Goal: Task Accomplishment & Management: Manage account settings

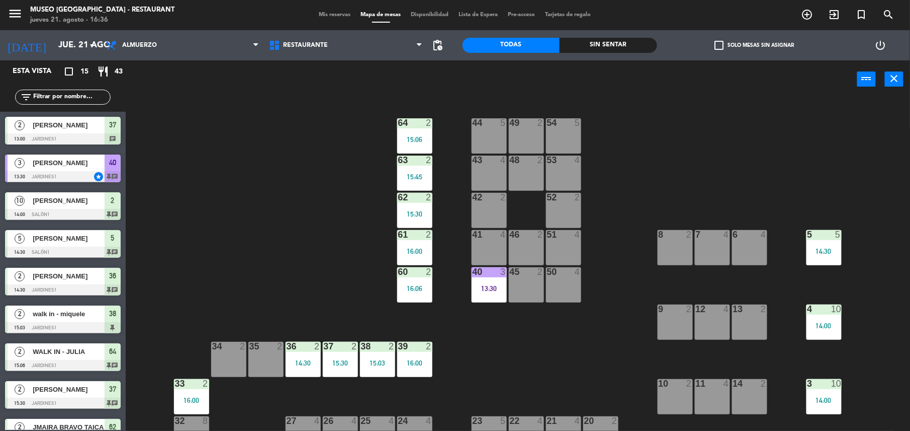
click at [319, 12] on span "Mis reservas" at bounding box center [335, 15] width 42 height 6
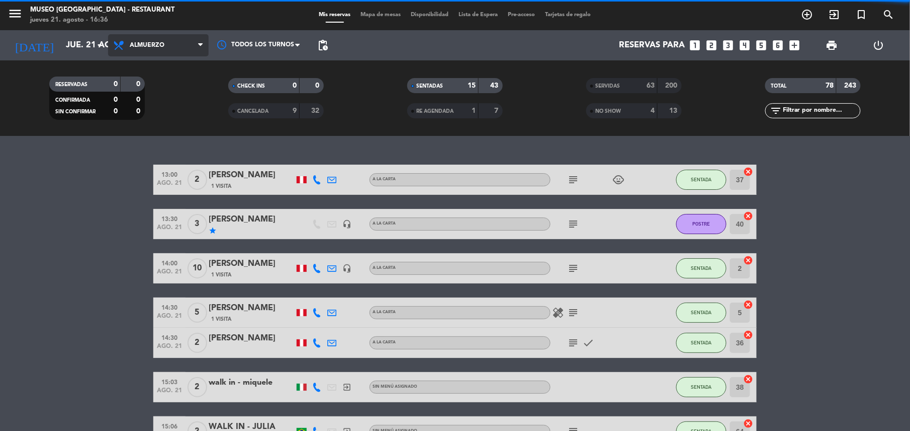
click at [143, 45] on span "Almuerzo" at bounding box center [147, 45] width 35 height 7
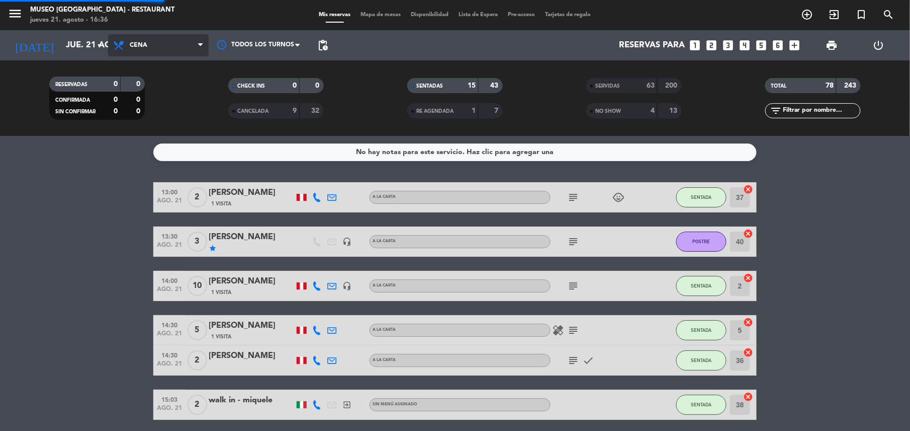
click at [182, 138] on ng-component "menu Museo Larco Café - Restaurant jueves 21. agosto - 16:36 Mis reservas Mapa …" at bounding box center [455, 215] width 910 height 431
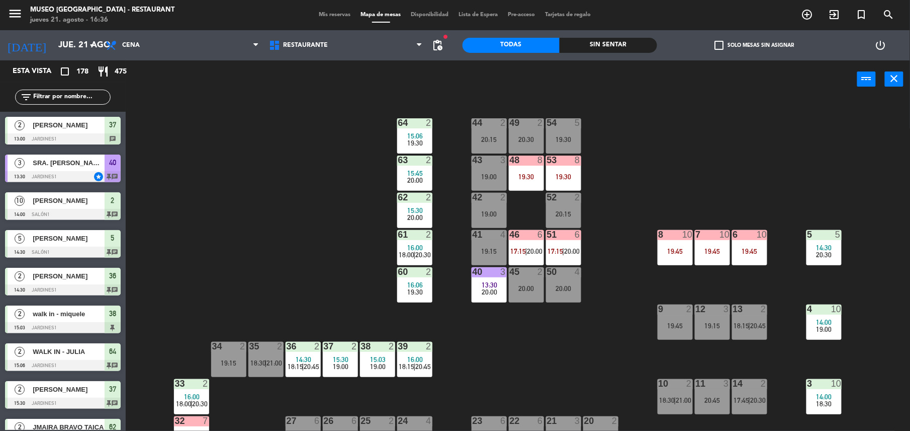
click at [266, 69] on div "power_input close 44 2 20:15 49 2 20:30 54 5 19:30 64 2 15:06 19:30 48 8 19:30 …" at bounding box center [455, 246] width 910 height 372
drag, startPoint x: 266, startPoint y: 69, endPoint x: 264, endPoint y: 39, distance: 30.7
click at [264, 39] on span "Restaurante" at bounding box center [345, 45] width 163 height 22
click at [573, 353] on div "44 2 20:15 49 2 20:30 54 5 19:30 64 2 15:06 19:30 48 8 19:30 53 8 19:30 63 2 15…" at bounding box center [523, 266] width 776 height 332
click at [95, 92] on input "text" at bounding box center [71, 97] width 78 height 11
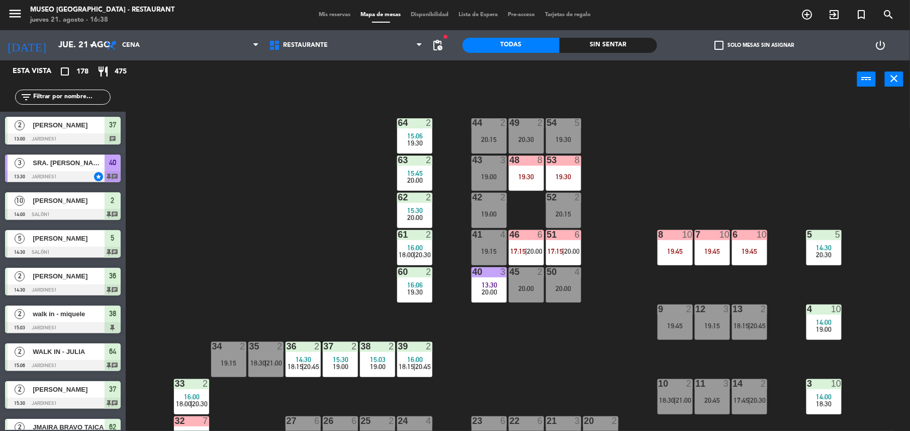
click at [307, 167] on div "44 2 20:15 49 2 20:30 54 5 19:30 64 2 15:06 19:30 48 8 19:30 53 8 19:30 63 2 15…" at bounding box center [523, 266] width 776 height 332
click at [95, 99] on input "text" at bounding box center [71, 97] width 78 height 11
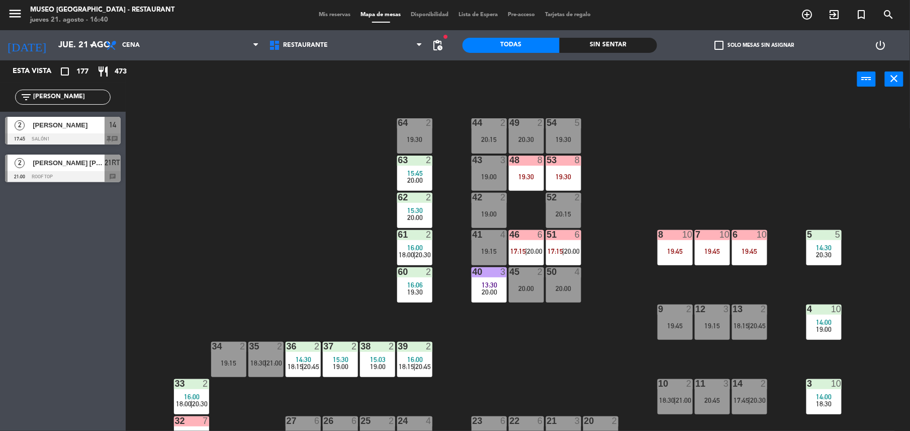
type input "[PERSON_NAME]"
click at [330, 236] on div "44 2 20:15 49 2 20:30 54 5 19:30 64 2 19:30 48 8 19:30 53 8 19:30 63 2 15:45 20…" at bounding box center [523, 266] width 776 height 332
drag, startPoint x: 73, startPoint y: 99, endPoint x: 31, endPoint y: 101, distance: 41.8
click at [31, 101] on div "filter_list [PERSON_NAME]" at bounding box center [63, 97] width 96 height 15
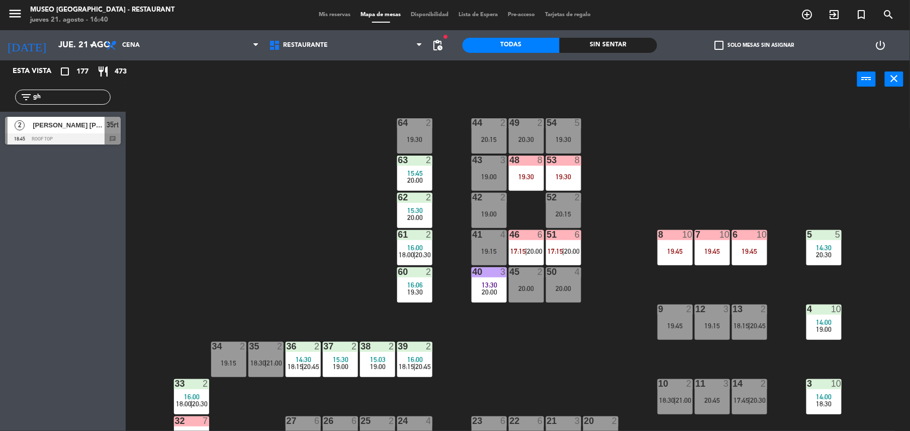
type input "g"
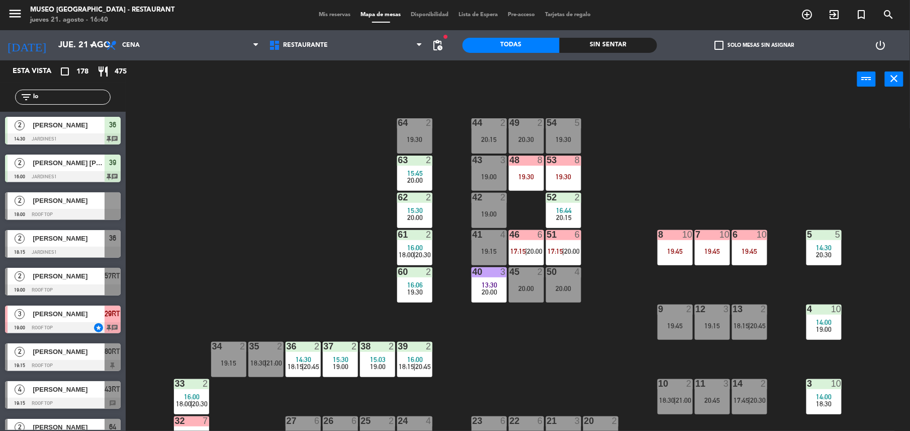
type input "l"
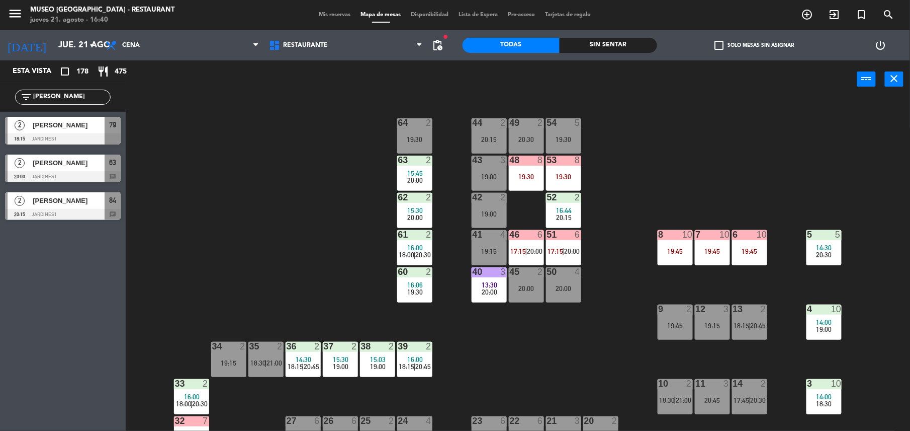
type input "[PERSON_NAME]"
click at [105, 293] on div "Esta vista crop_square 178 restaurant 475 filter_list [PERSON_NAME] 2 [PERSON_N…" at bounding box center [63, 245] width 126 height 370
drag, startPoint x: 55, startPoint y: 99, endPoint x: 0, endPoint y: 96, distance: 54.9
click at [0, 96] on html "close × Museo Larco Café - Restaurant × chrome_reader_mode Listado de Reservas …" at bounding box center [455, 215] width 910 height 431
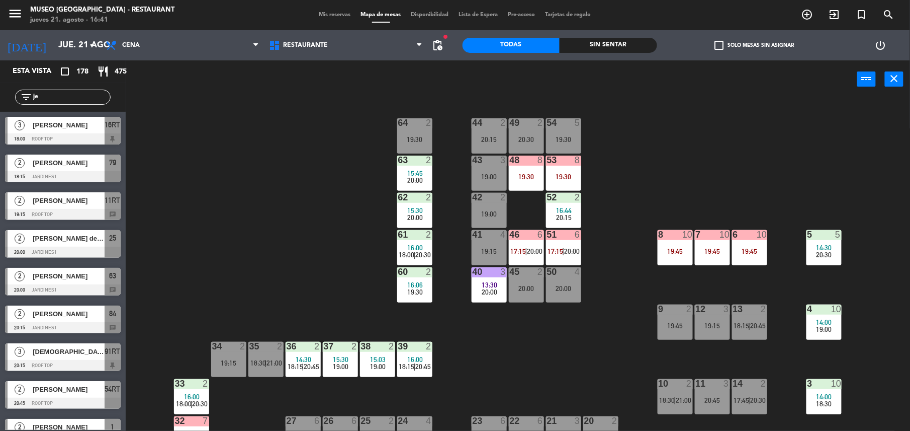
type input "j"
type input "r"
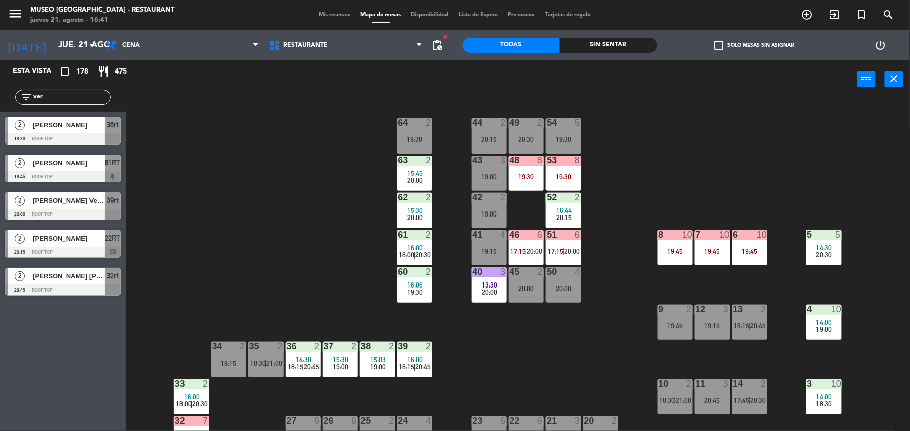
type input "ver"
click at [67, 324] on div "Esta vista crop_square 178 restaurant 475 filter_list ver 2 [PERSON_NAME] 19:30…" at bounding box center [63, 245] width 126 height 370
drag, startPoint x: 61, startPoint y: 97, endPoint x: 27, endPoint y: 97, distance: 34.2
click at [27, 97] on div "filter_list ver" at bounding box center [63, 97] width 96 height 15
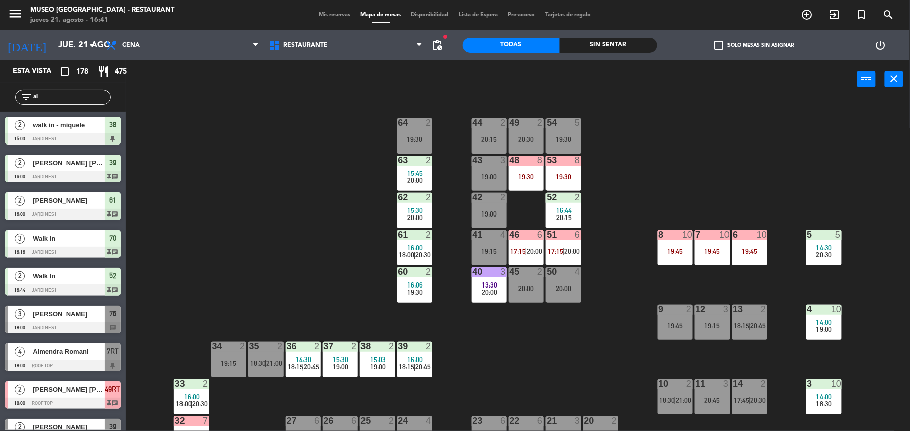
type input "a"
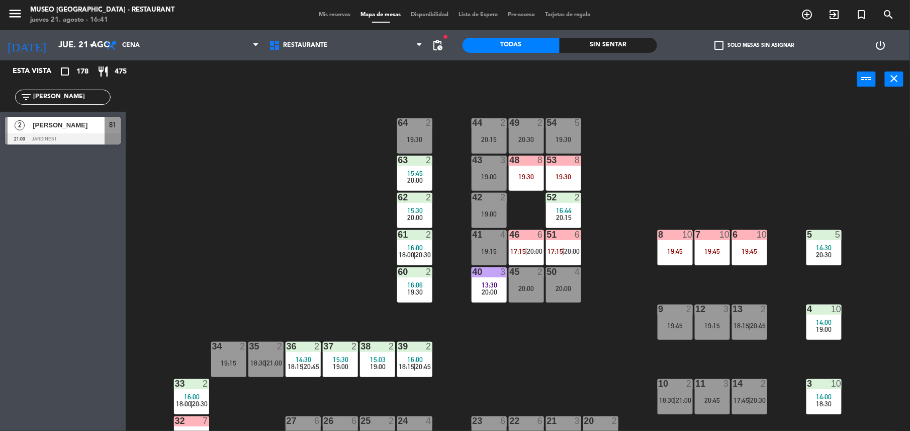
type input "[PERSON_NAME]"
drag, startPoint x: 83, startPoint y: 97, endPoint x: -3, endPoint y: 117, distance: 88.8
click at [0, 117] on html "close × Museo Larco Café - Restaurant × chrome_reader_mode Listado de Reservas …" at bounding box center [455, 215] width 910 height 431
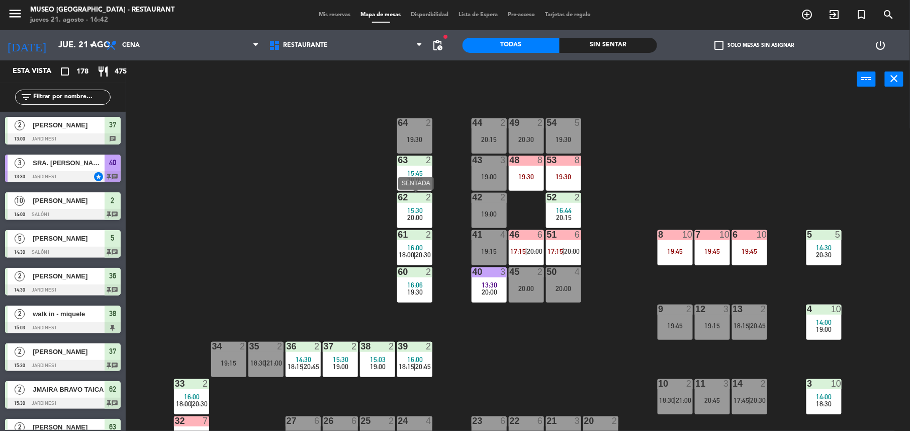
click at [414, 210] on span "15:30" at bounding box center [415, 210] width 16 height 8
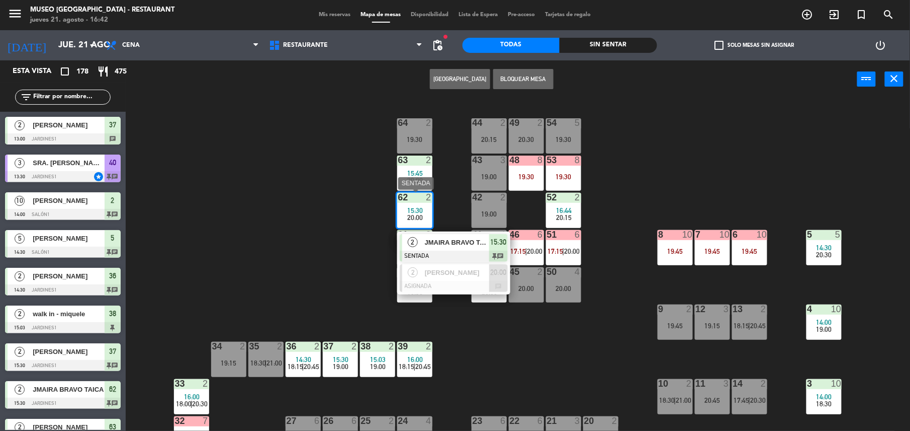
click at [453, 237] on span "JMAIRA BRAVO TAICA" at bounding box center [457, 242] width 64 height 11
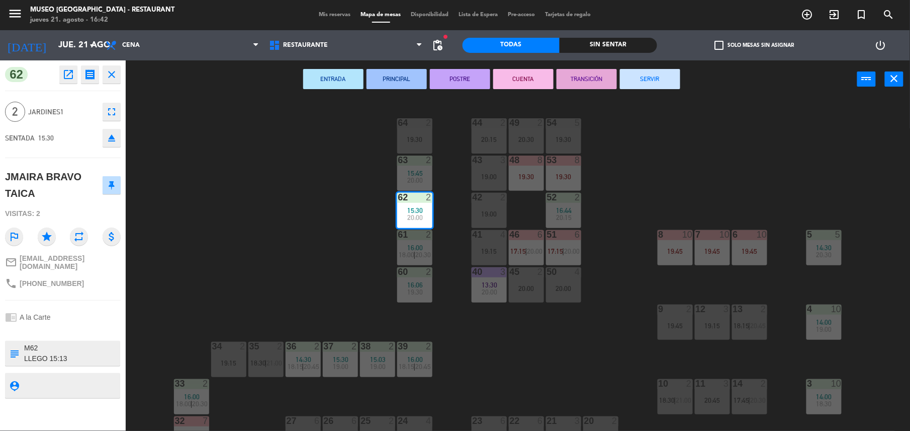
click at [577, 80] on button "TRANSICIÓN" at bounding box center [587, 79] width 60 height 20
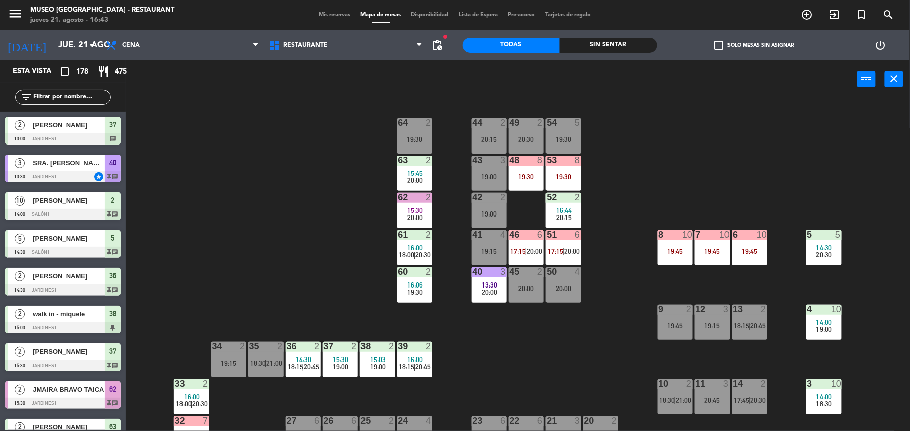
click at [323, 174] on div "44 2 20:15 49 2 20:30 54 5 19:30 64 2 19:30 48 8 19:30 53 8 19:30 63 2 15:45 20…" at bounding box center [523, 266] width 776 height 332
click at [53, 96] on input "text" at bounding box center [71, 97] width 78 height 11
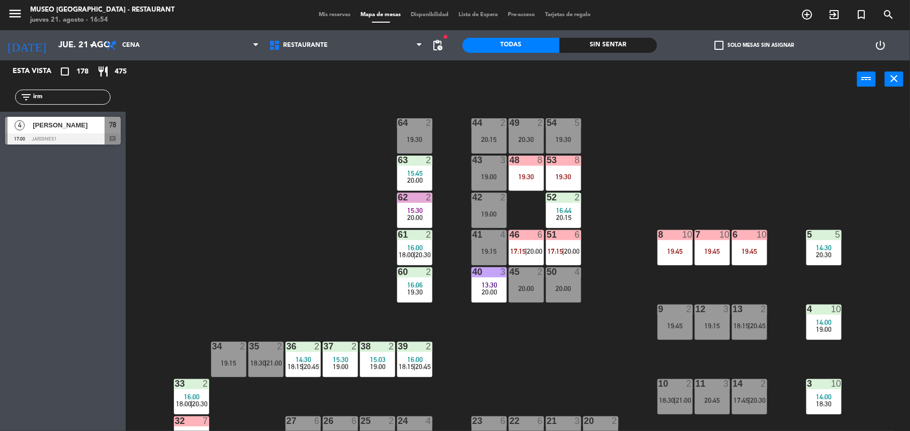
type input "irm"
click at [82, 132] on div "[PERSON_NAME]" at bounding box center [68, 125] width 73 height 17
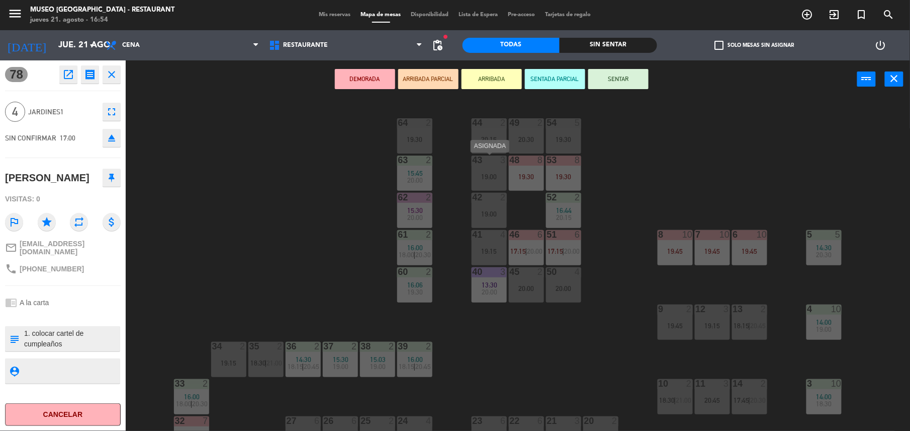
click at [487, 166] on div "43 3 19:00" at bounding box center [489, 172] width 35 height 35
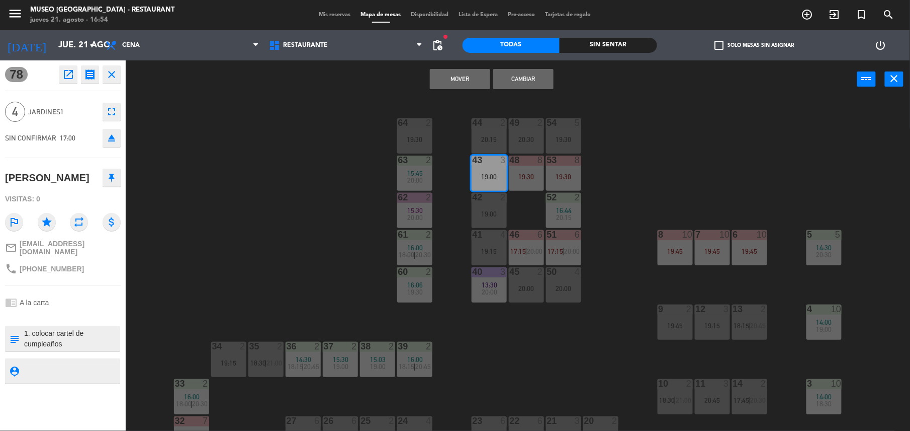
click at [456, 83] on button "Mover" at bounding box center [460, 79] width 60 height 20
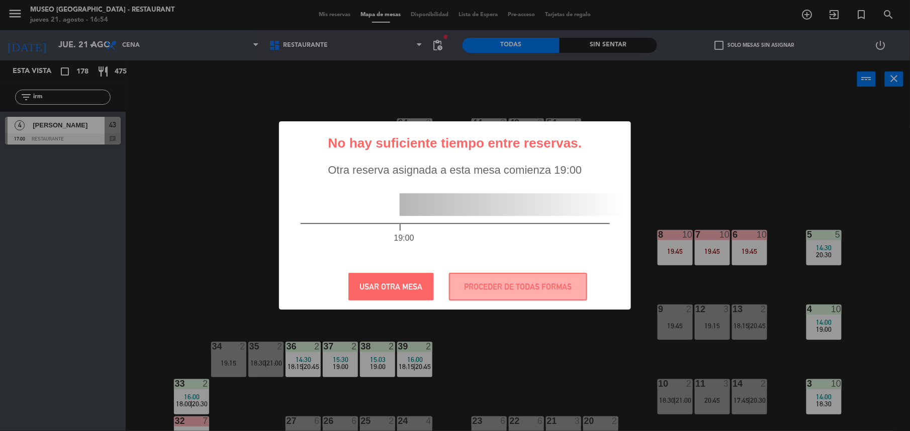
click at [481, 184] on div "19:00" at bounding box center [456, 221] width 350 height 88
click at [515, 273] on button "PROCEDER DE TODAS FORMAS" at bounding box center [518, 287] width 138 height 28
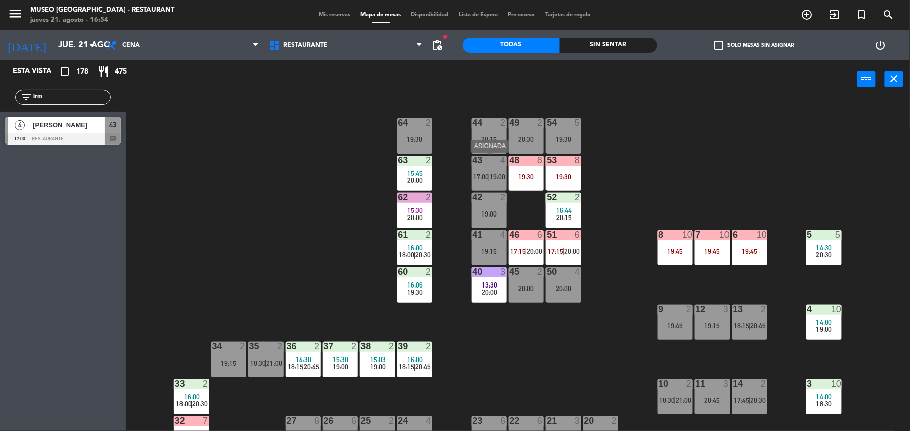
click at [483, 169] on div "43 4 17:00 | 19:00" at bounding box center [489, 172] width 35 height 35
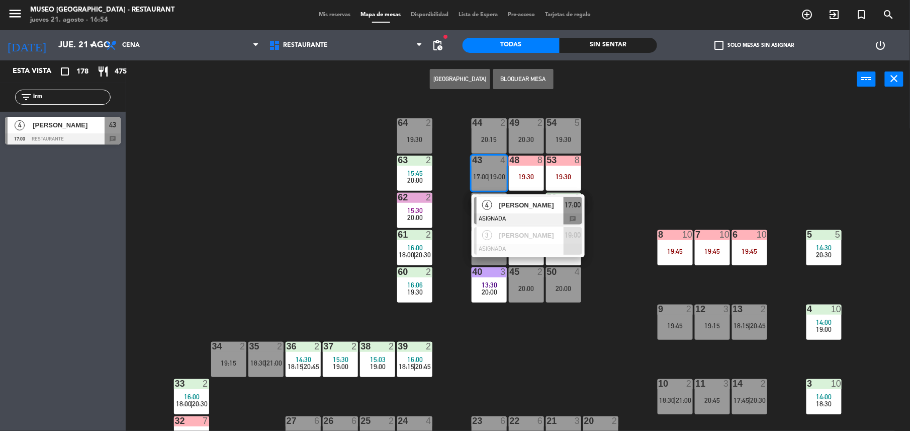
click at [520, 207] on span "[PERSON_NAME]" at bounding box center [531, 205] width 64 height 11
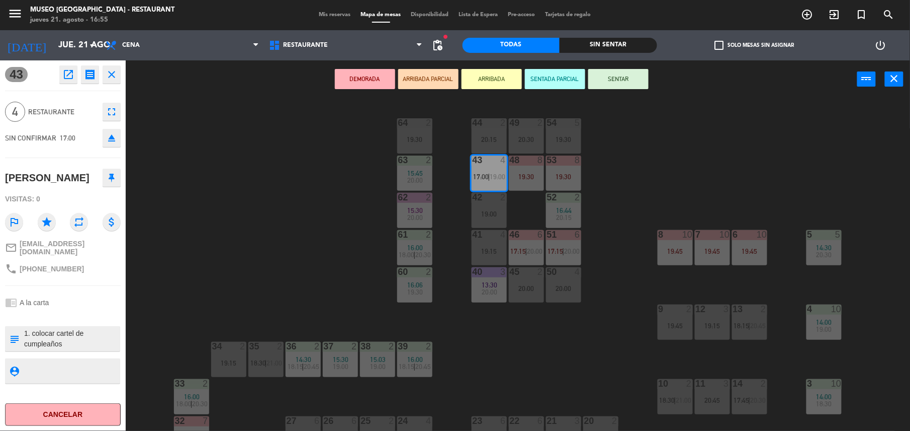
click at [27, 328] on textarea at bounding box center [71, 338] width 96 height 21
type textarea "m43 1. colocar cartel de cumpleaños 2 [PERSON_NAME] la cortesia 3. se indico qu…"
click at [79, 200] on div "Visitas: 0" at bounding box center [63, 199] width 116 height 18
click at [635, 73] on button "SENTAR" at bounding box center [618, 79] width 60 height 20
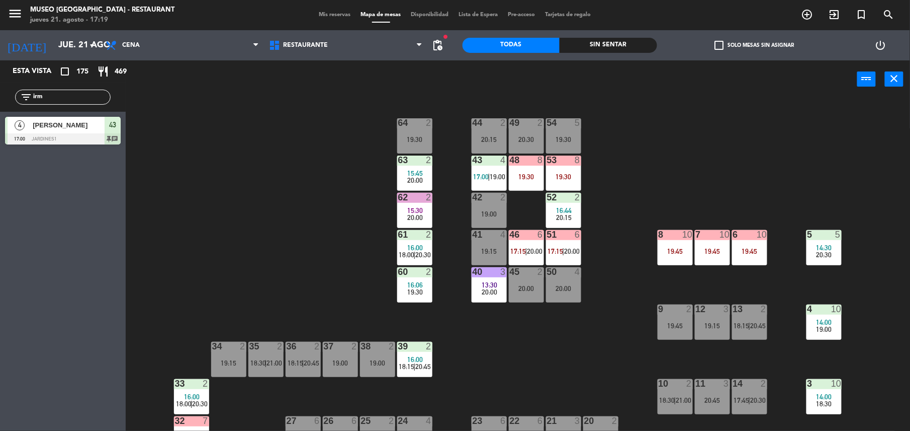
click at [292, 148] on div "44 2 20:15 49 2 20:30 54 5 19:30 64 2 19:30 48 8 19:30 53 8 19:30 63 2 15:45 20…" at bounding box center [523, 266] width 776 height 332
click at [410, 121] on div at bounding box center [414, 122] width 17 height 9
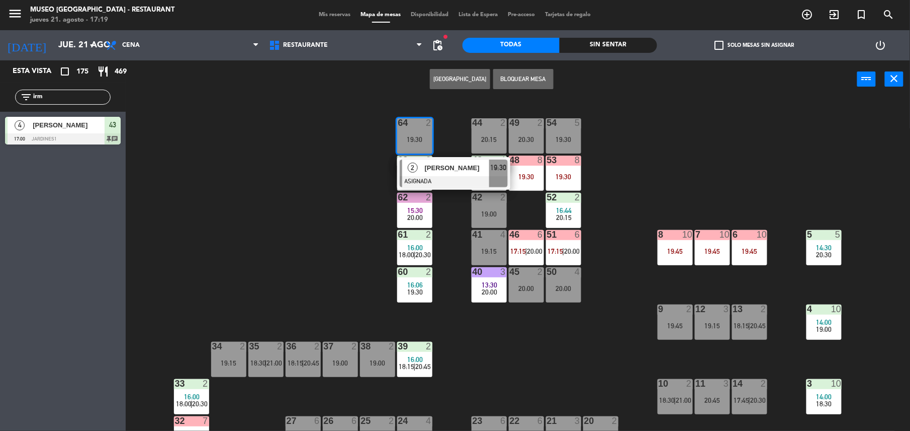
click at [348, 110] on div "44 2 20:15 49 2 20:30 54 5 19:30 64 2 19:30 2 [PERSON_NAME] ASIGNADA 19:30 48 8…" at bounding box center [523, 266] width 776 height 332
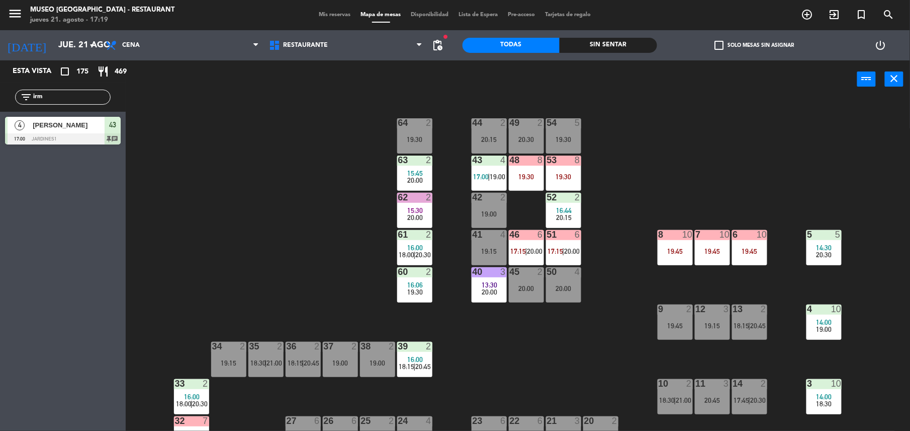
click at [34, 95] on input "irm" at bounding box center [71, 97] width 78 height 11
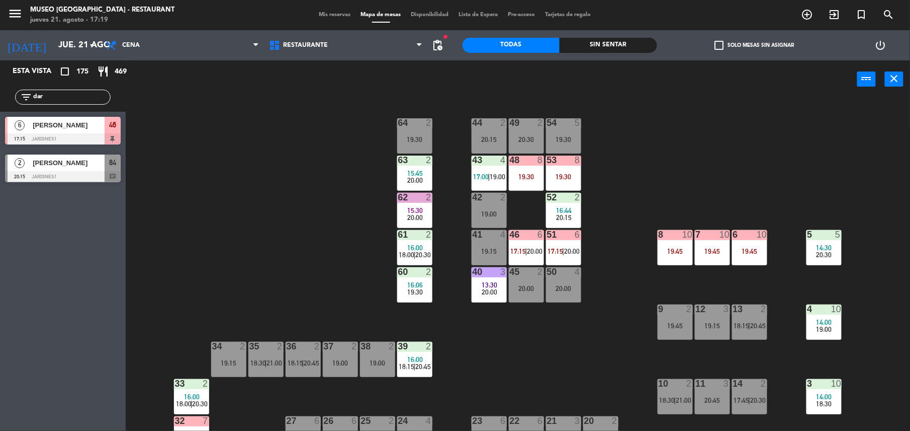
type input "dar"
click at [70, 135] on div "6 [PERSON_NAME] 17:15 Jardines1 46" at bounding box center [63, 131] width 126 height 38
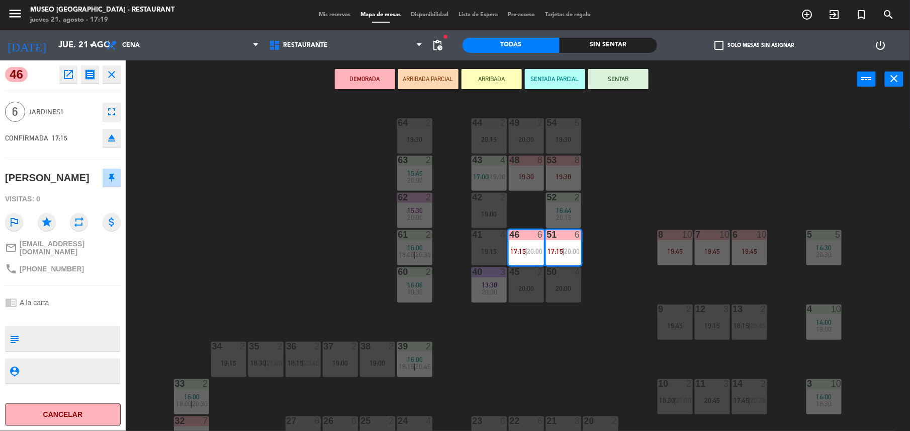
click at [87, 332] on textarea at bounding box center [71, 338] width 96 height 21
click at [451, 89] on div "DEMORADA ARRIBADA PARCIAL ARRIBADA SENTADA PARCIAL SENTAR power_input close" at bounding box center [492, 79] width 732 height 38
click at [444, 81] on button "ARRIBADA PARCIAL" at bounding box center [428, 79] width 60 height 20
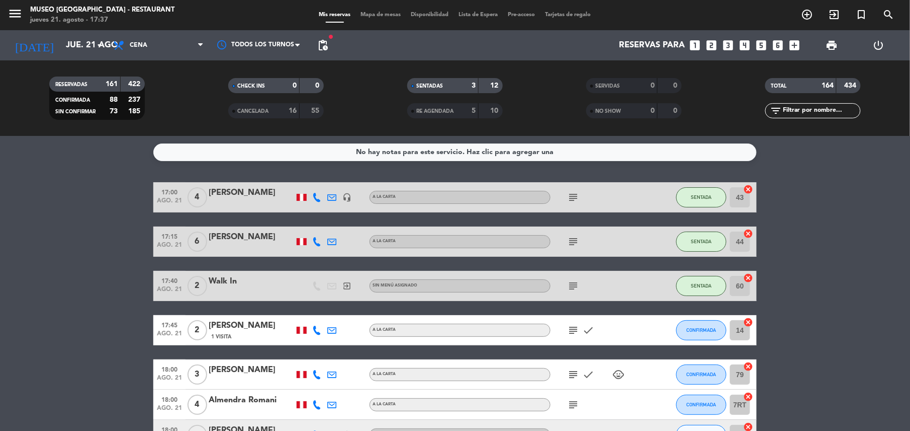
click at [218, 122] on div "CHECK INS 0 0 CANCELADA 16 55" at bounding box center [276, 97] width 179 height 55
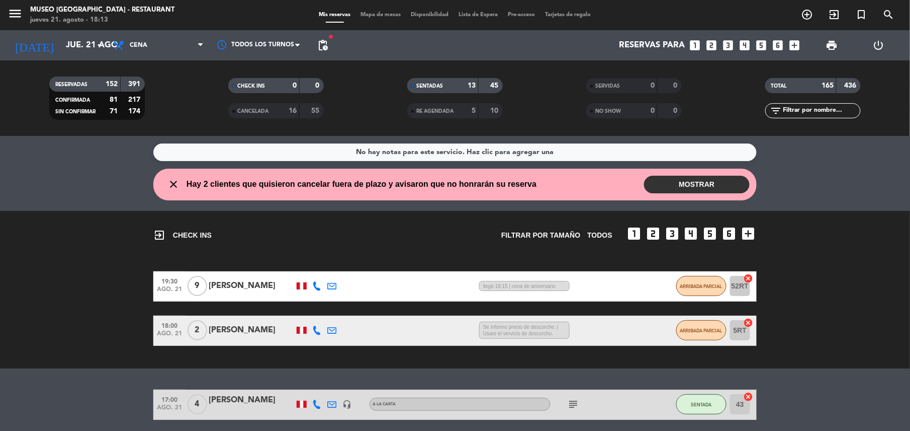
click at [611, 94] on div "SERVIDAS 0 0" at bounding box center [634, 90] width 179 height 25
click at [611, 87] on span "SERVIDAS" at bounding box center [608, 85] width 25 height 5
click at [616, 131] on div "RESERVADAS 152 391 CONFIRMADA 81 217 SIN CONFIRMAR 71 174 CHECK INS 0 0 CANCELA…" at bounding box center [455, 97] width 910 height 75
click at [609, 117] on div "NO SHOW 0 0" at bounding box center [634, 110] width 96 height 15
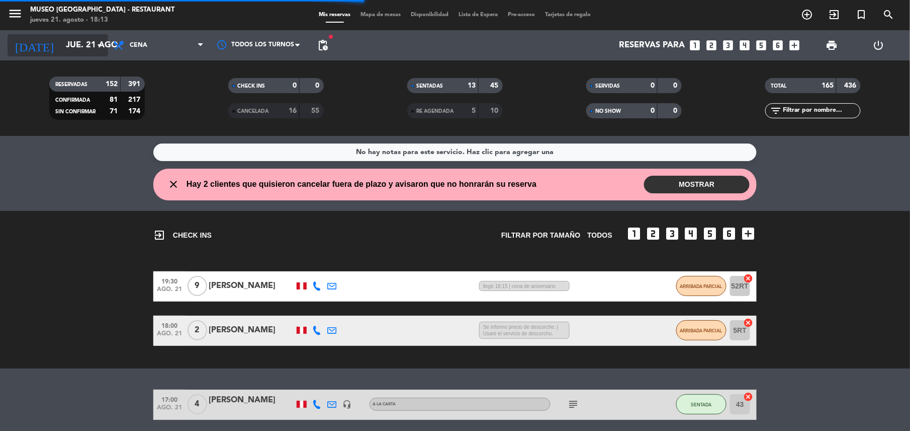
click at [71, 48] on input "jue. 21 ago." at bounding box center [115, 46] width 108 height 20
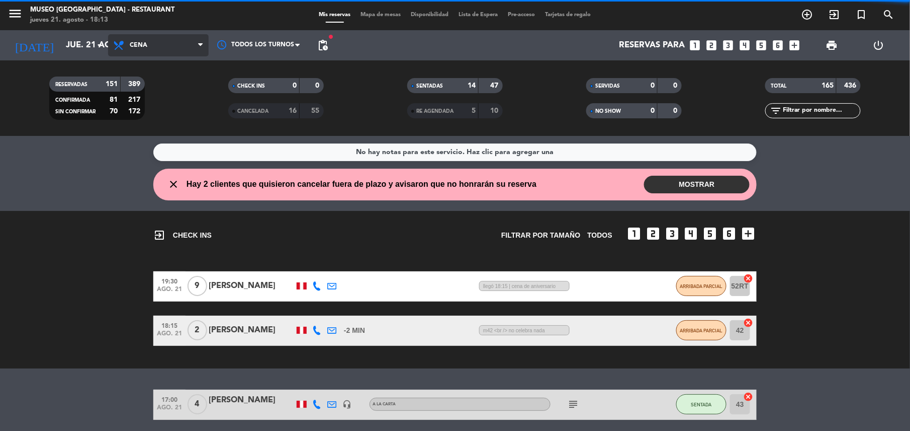
click at [139, 42] on span "Cena" at bounding box center [139, 45] width 18 height 7
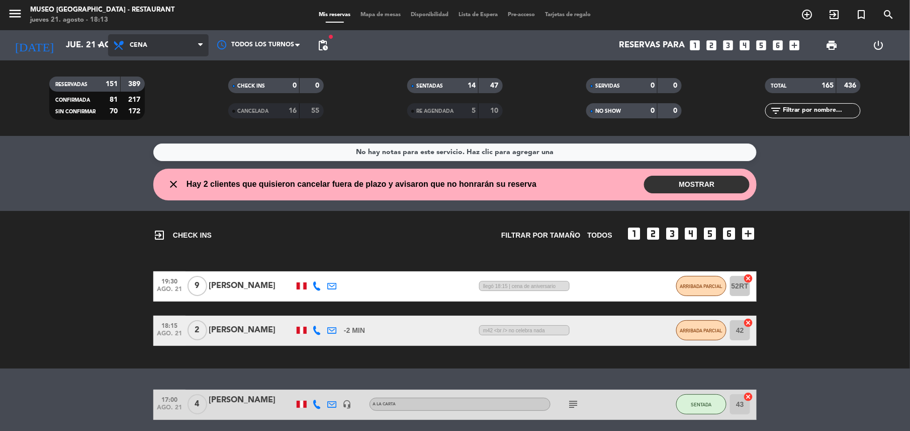
click at [161, 134] on div "menu Museo Larco Café - Restaurant jueves 21. agosto - 18:13 Mis reservas Mapa …" at bounding box center [455, 68] width 910 height 136
click at [818, 112] on input "text" at bounding box center [822, 110] width 78 height 11
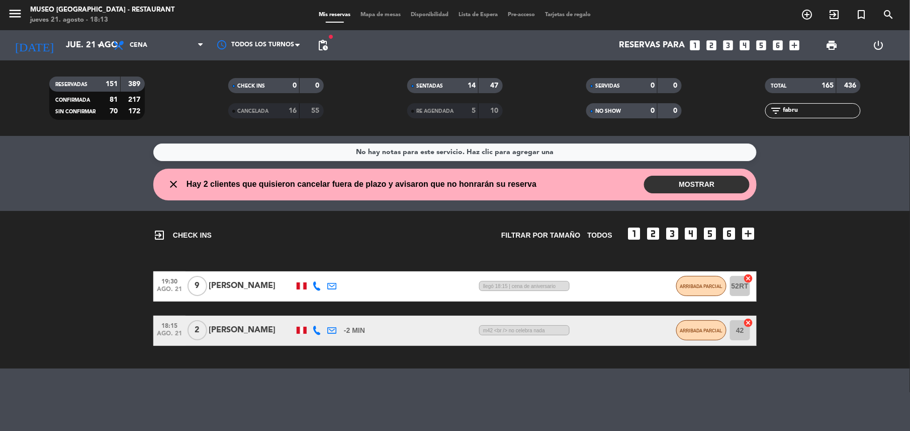
type input "fabru"
click at [176, 43] on span "Cena" at bounding box center [158, 45] width 101 height 22
click at [165, 104] on div "menu Museo Larco Café - Restaurant jueves 21. agosto - 18:13 Mis reservas Mapa …" at bounding box center [455, 68] width 910 height 136
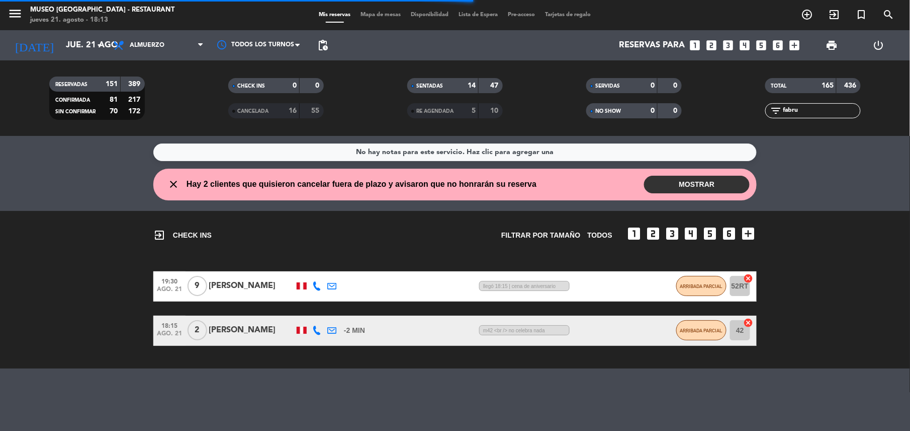
drag, startPoint x: 825, startPoint y: 110, endPoint x: 753, endPoint y: 107, distance: 72.0
click at [753, 107] on div "filter_list fabru" at bounding box center [813, 110] width 179 height 15
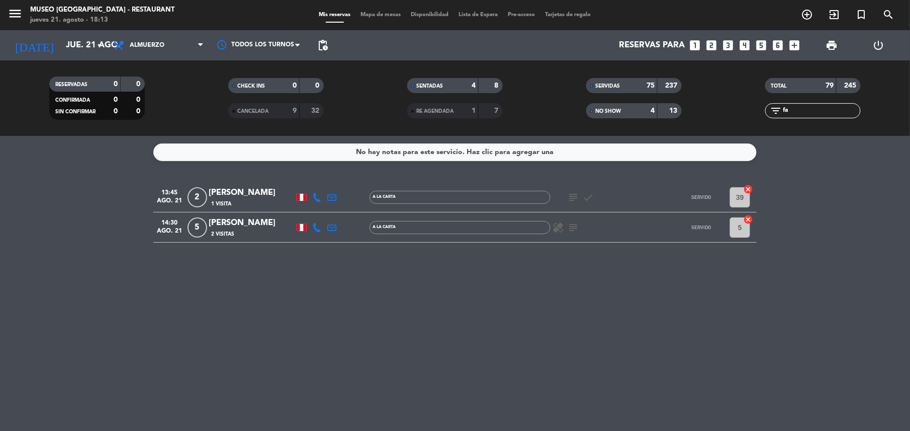
type input "f"
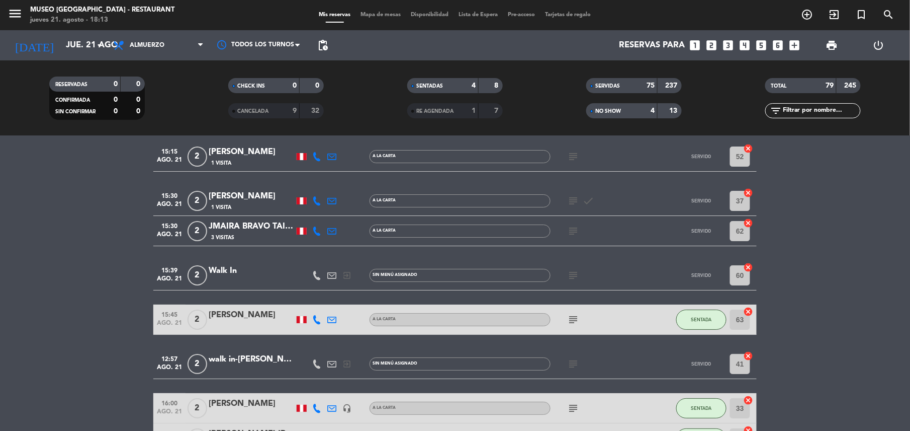
scroll to position [2912, 0]
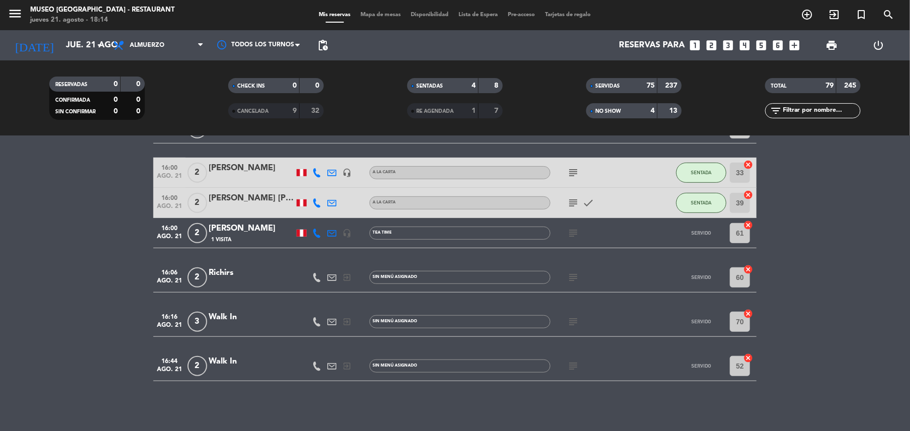
click at [570, 365] on icon "subject" at bounding box center [573, 366] width 12 height 12
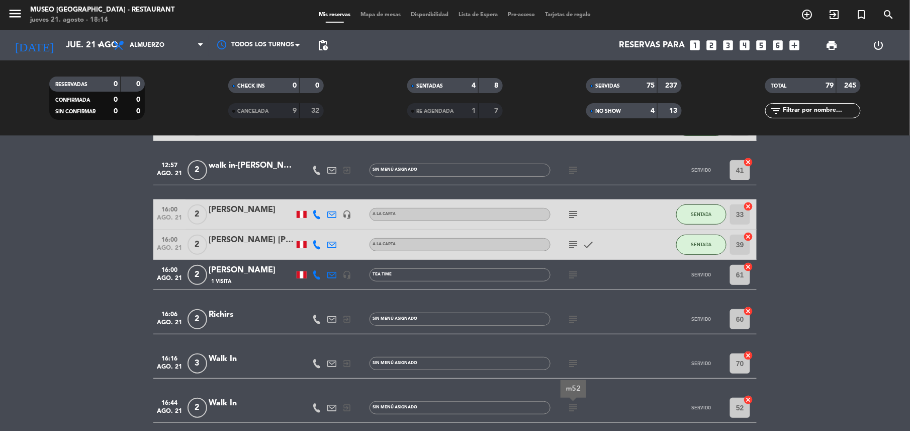
scroll to position [2869, 0]
click at [570, 365] on icon "subject" at bounding box center [573, 364] width 12 height 12
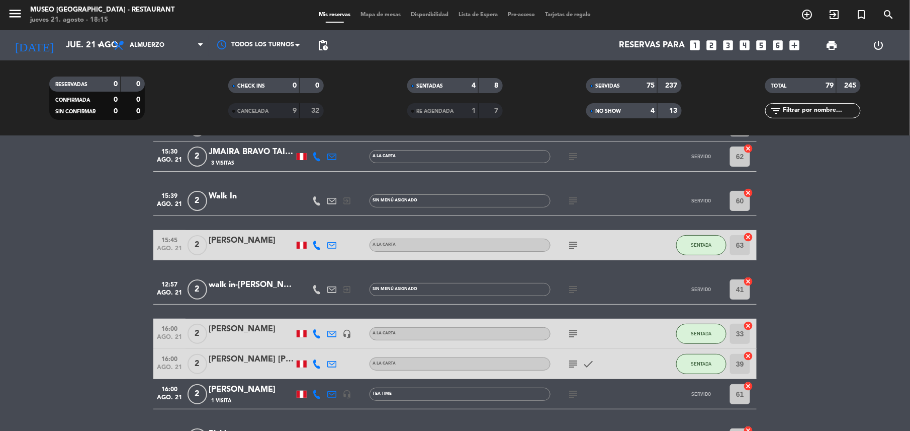
scroll to position [2749, 0]
